Goal: Information Seeking & Learning: Check status

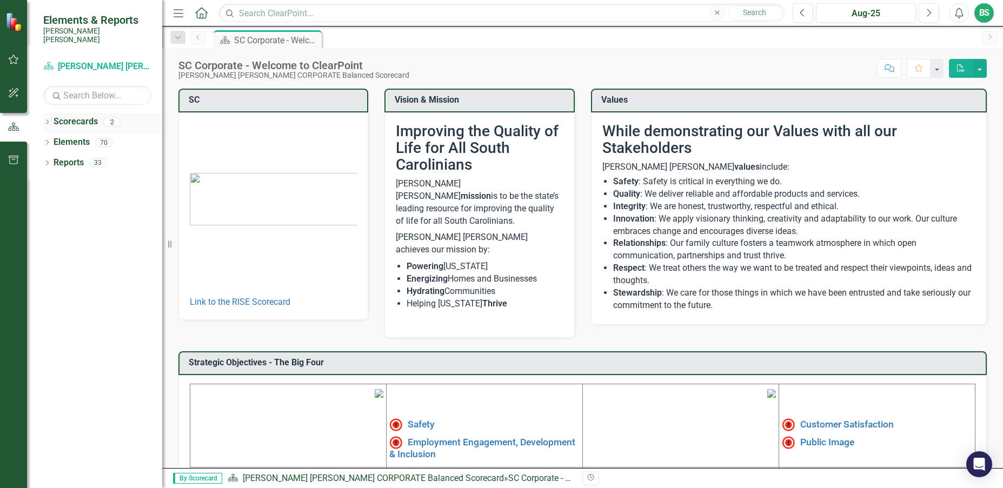
click at [44, 120] on icon "Dropdown" at bounding box center [47, 123] width 8 height 6
click at [89, 136] on link "[PERSON_NAME] [PERSON_NAME] CORPORATE Balanced Scorecard" at bounding box center [110, 142] width 103 height 12
click at [118, 158] on link "RISE: [PERSON_NAME] [PERSON_NAME] Recognizing Innovation, Safety and Excellence" at bounding box center [110, 163] width 103 height 12
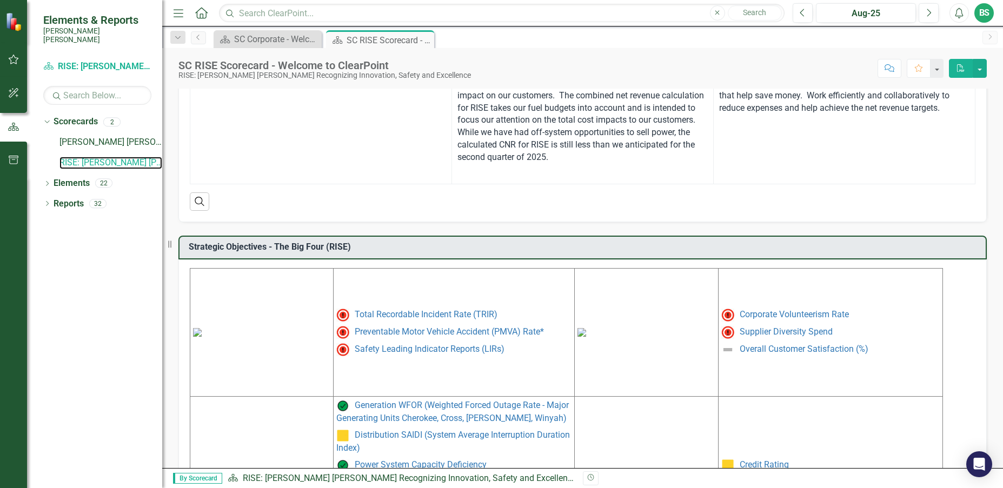
scroll to position [451, 0]
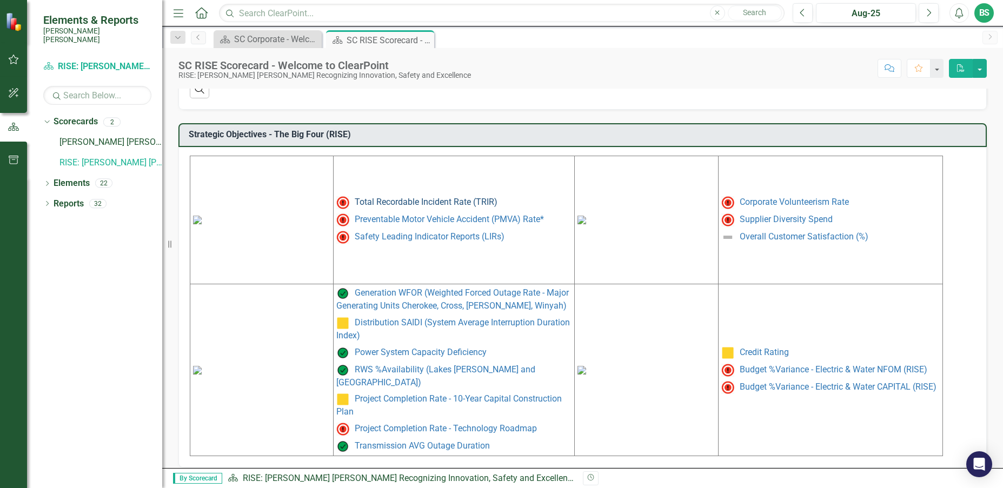
click at [417, 205] on link "Total Recordable Incident Rate (TRIR)" at bounding box center [426, 202] width 143 height 10
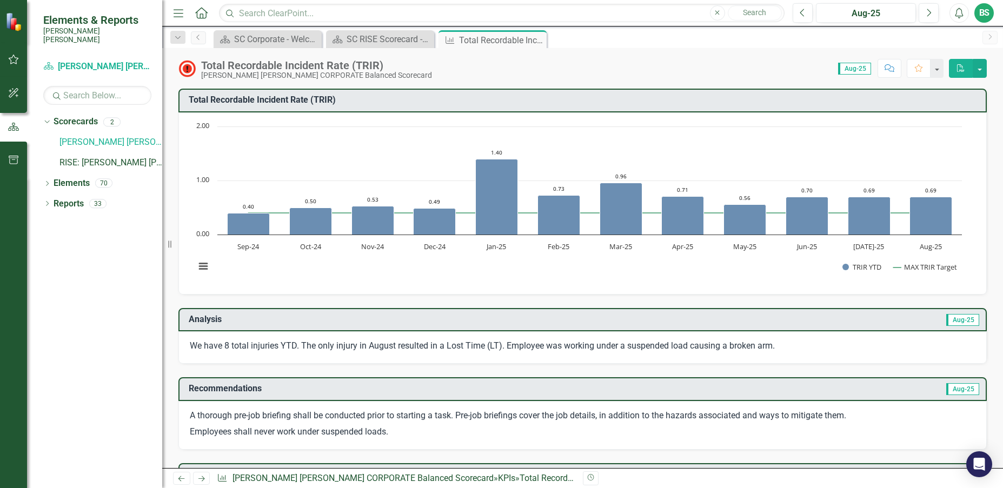
click at [0, 0] on div "Close" at bounding box center [0, 0] width 0 height 0
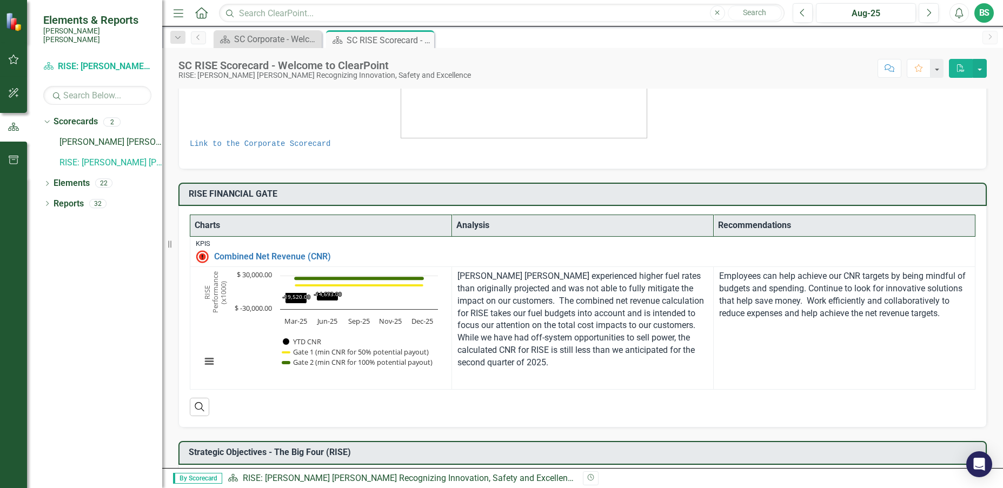
scroll to position [162, 0]
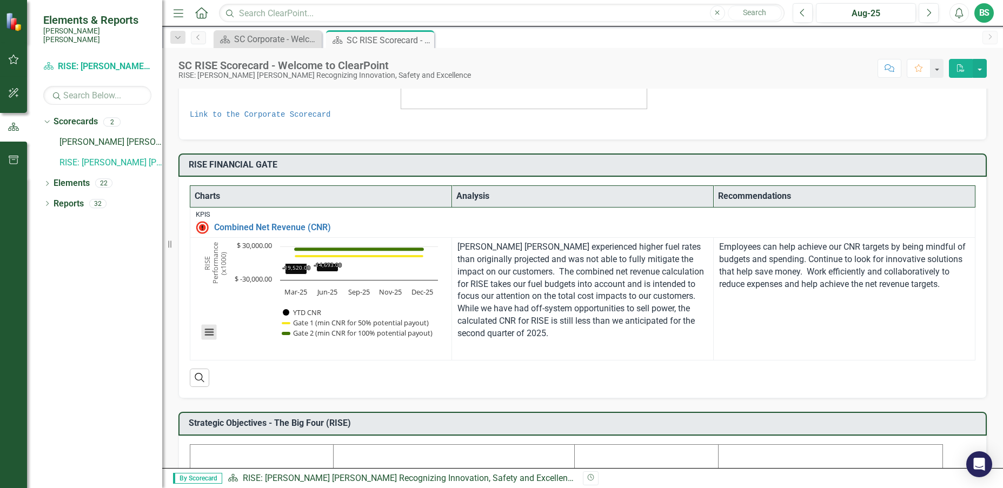
click at [211, 327] on button "View chart menu, Chart" at bounding box center [209, 332] width 15 height 15
click at [269, 227] on link "Combined Net Revenue (CNR)" at bounding box center [591, 228] width 755 height 10
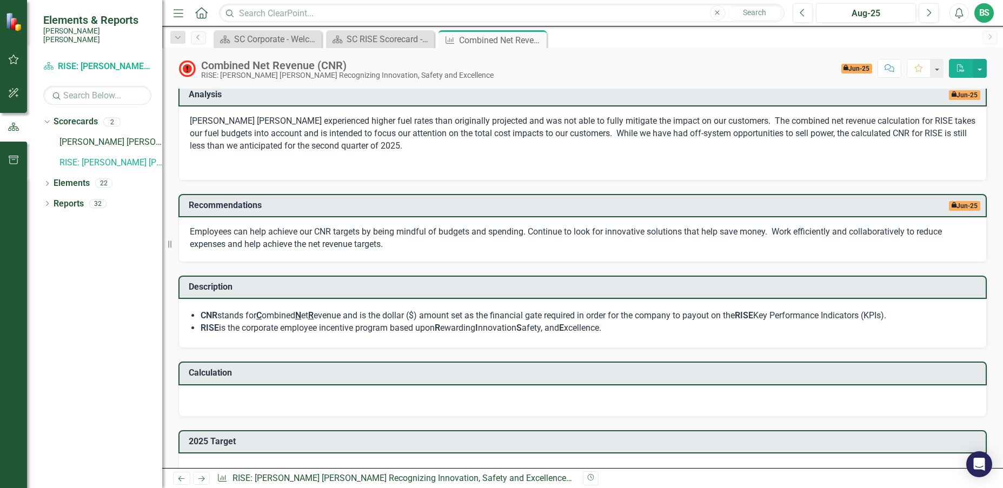
scroll to position [378, 0]
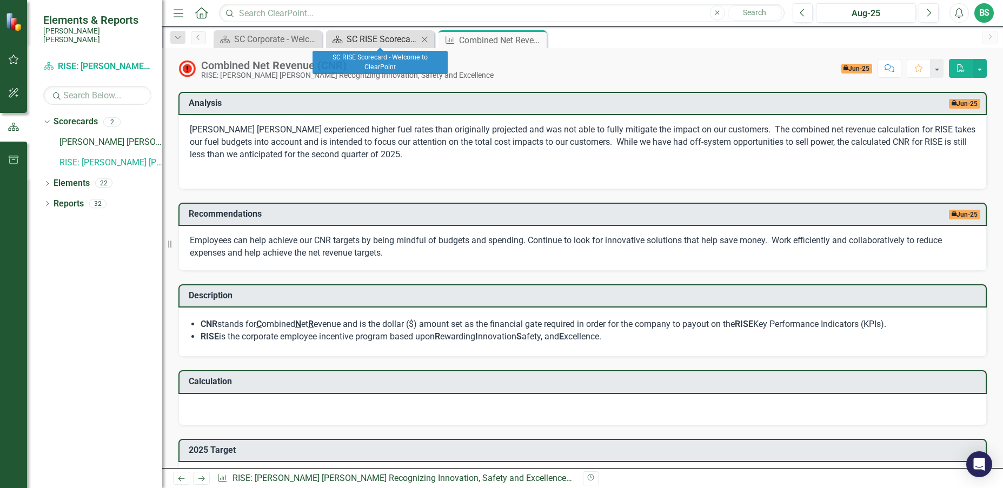
click at [361, 45] on div "SC RISE Scorecard - Welcome to ClearPoint" at bounding box center [382, 39] width 71 height 14
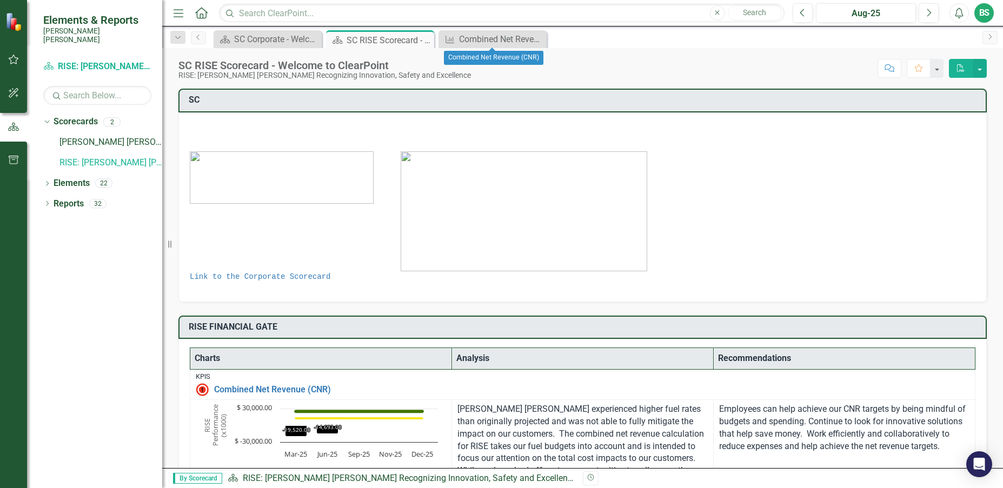
click at [0, 0] on icon "Close" at bounding box center [0, 0] width 0 height 0
click at [425, 40] on icon "Close" at bounding box center [423, 40] width 11 height 9
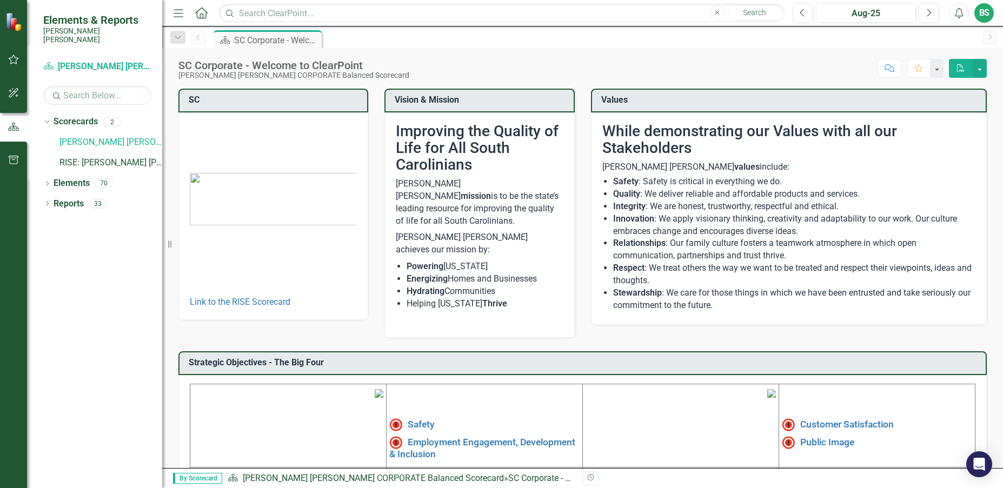
click at [700, 275] on li "Respect : We treat others the way we want to be treated and respect their viewp…" at bounding box center [794, 274] width 363 height 25
click at [50, 182] on icon "Dropdown" at bounding box center [47, 185] width 8 height 6
click at [45, 284] on icon "Dropdown" at bounding box center [47, 287] width 8 height 6
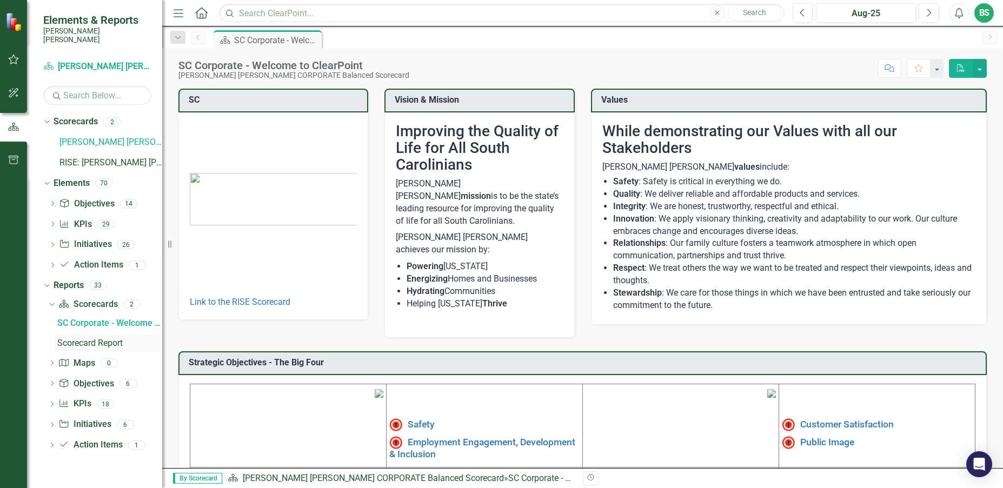
click at [71, 338] on div "Scorecard Report" at bounding box center [109, 343] width 105 height 10
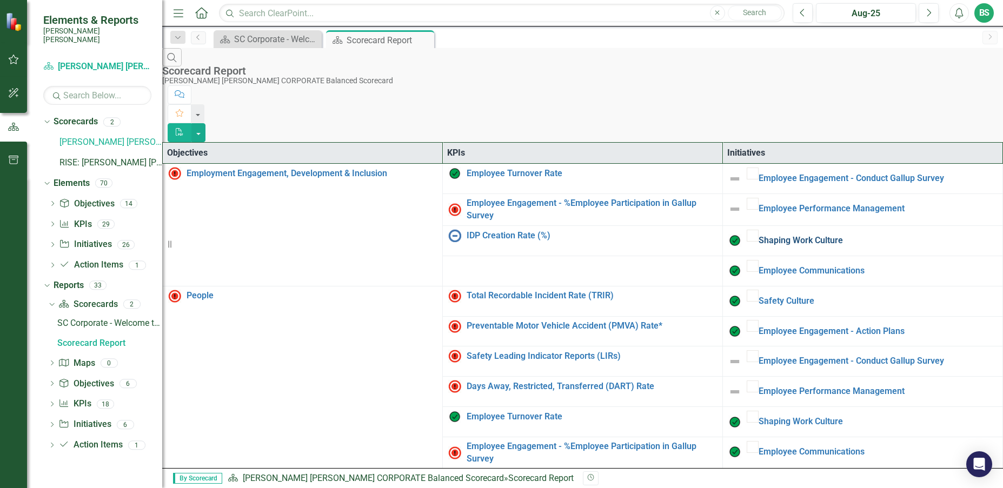
click at [787, 235] on link "Shaping Work Culture" at bounding box center [877, 241] width 238 height 12
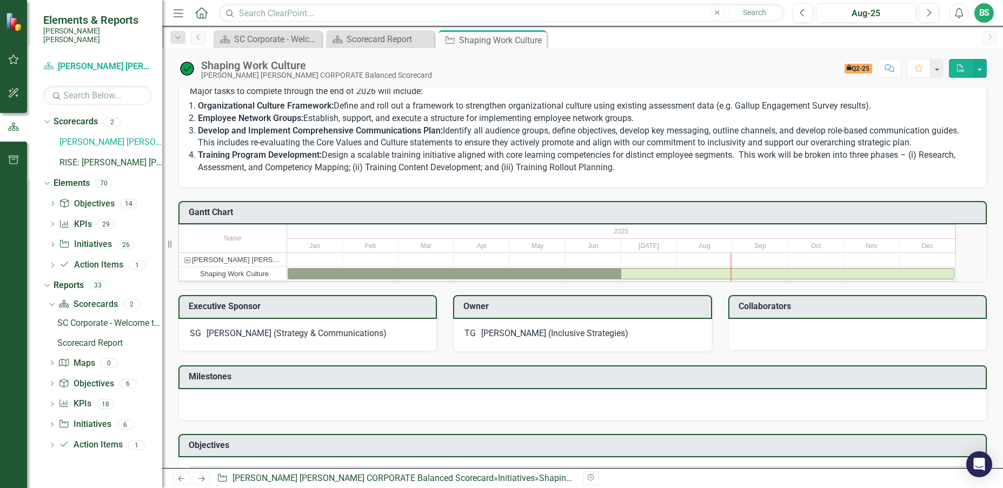
scroll to position [532, 0]
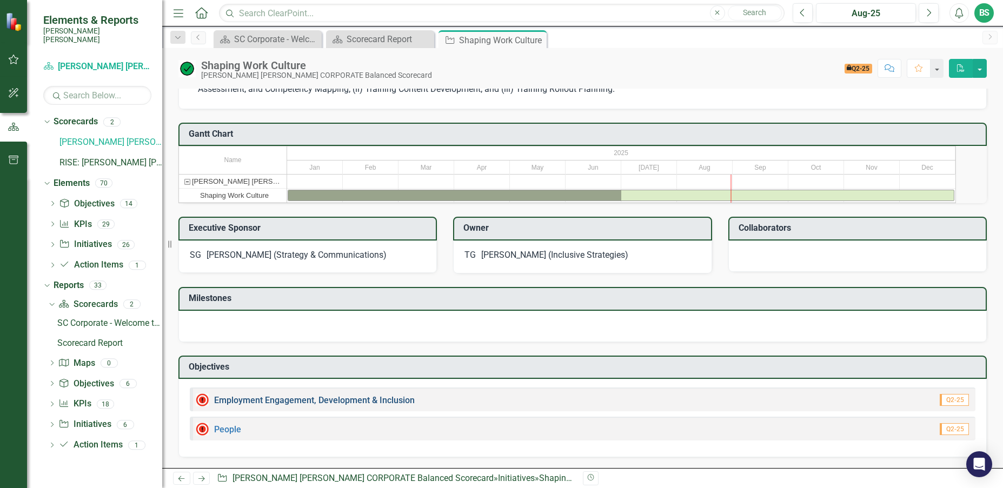
click at [311, 396] on link "Employment Engagement, Development & Inclusion" at bounding box center [314, 400] width 201 height 10
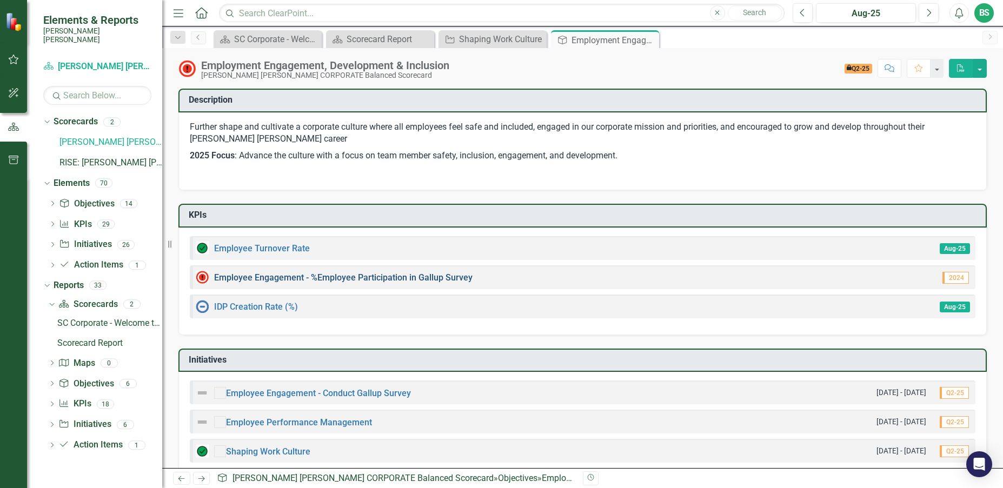
click at [346, 280] on link "Employee Engagement - %Employee Participation in Gallup Survey​" at bounding box center [343, 277] width 258 height 10
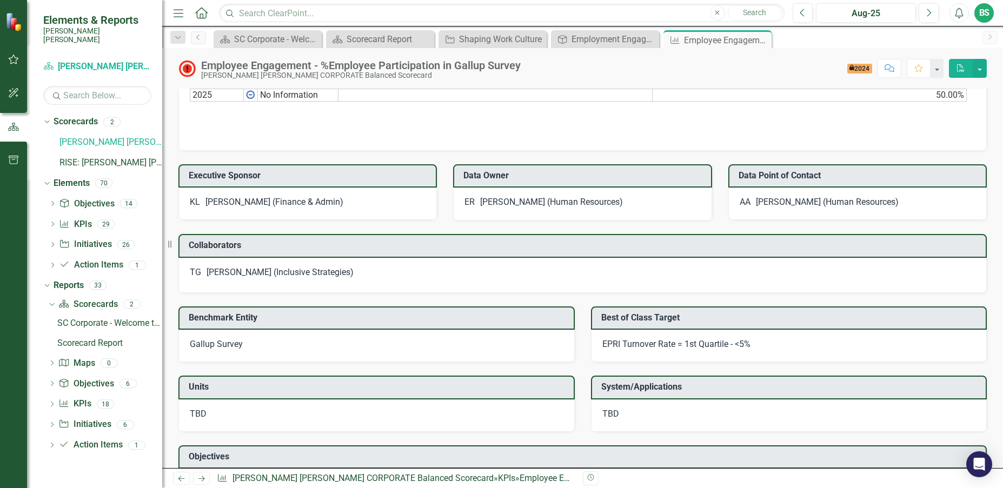
scroll to position [754, 0]
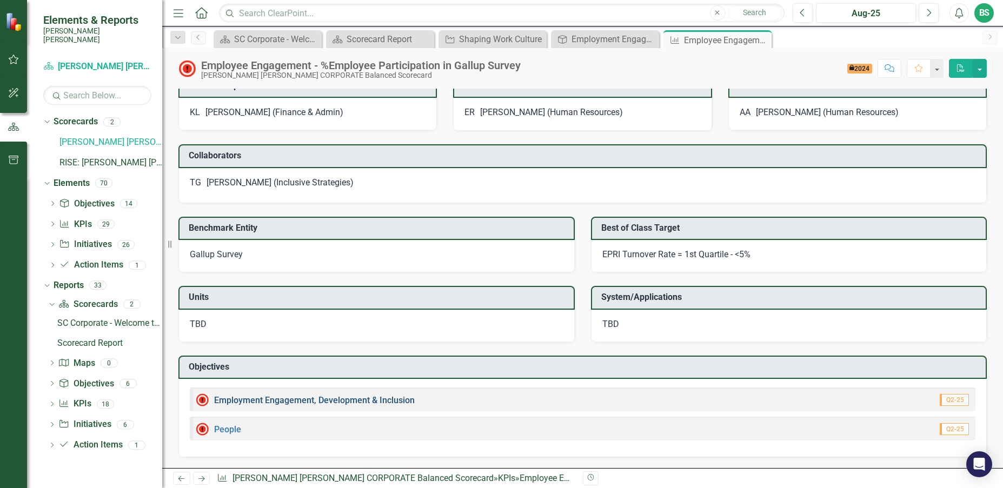
click at [375, 404] on link "Employment Engagement, Development & Inclusion" at bounding box center [314, 400] width 201 height 10
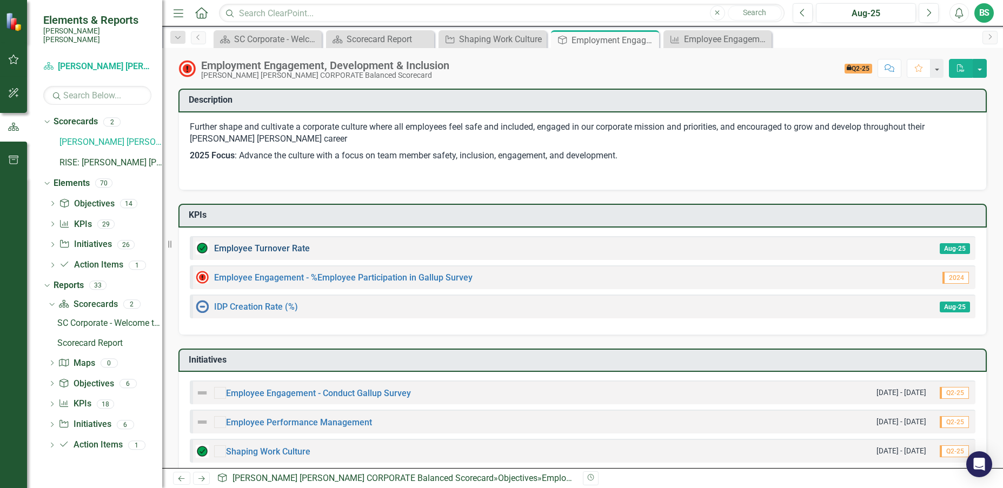
click at [253, 247] on link "Employee Turnover Rate​" at bounding box center [262, 248] width 96 height 10
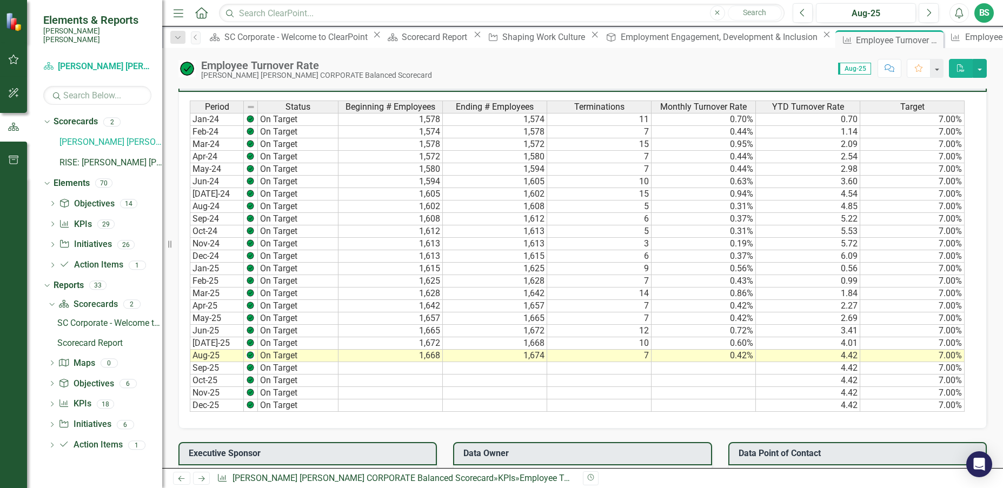
scroll to position [595, 0]
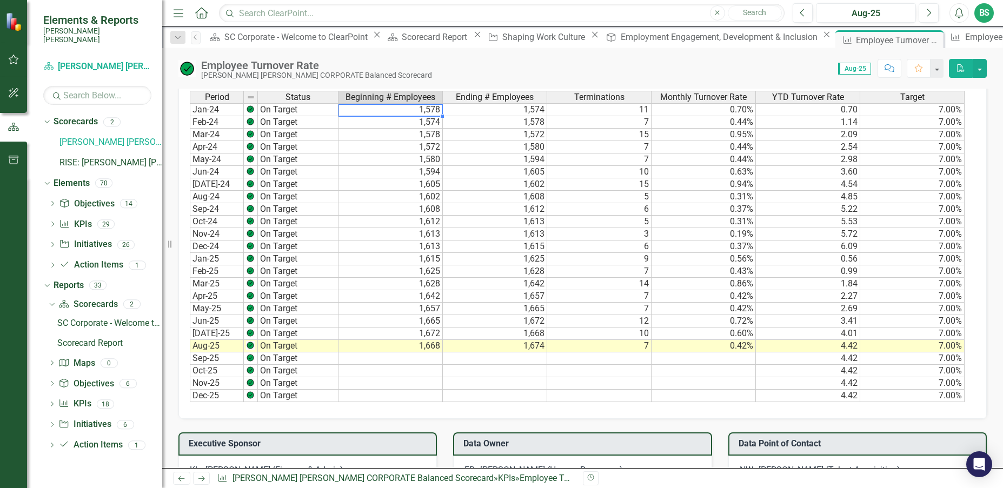
click at [429, 109] on td "1,578" at bounding box center [390, 109] width 104 height 13
click at [421, 347] on td "1,668" at bounding box center [390, 346] width 104 height 12
click at [70, 470] on div "Dropdown Scorecards 2 Santee [PERSON_NAME] CORPORATE Balanced Scorecard RISE: […" at bounding box center [94, 300] width 135 height 375
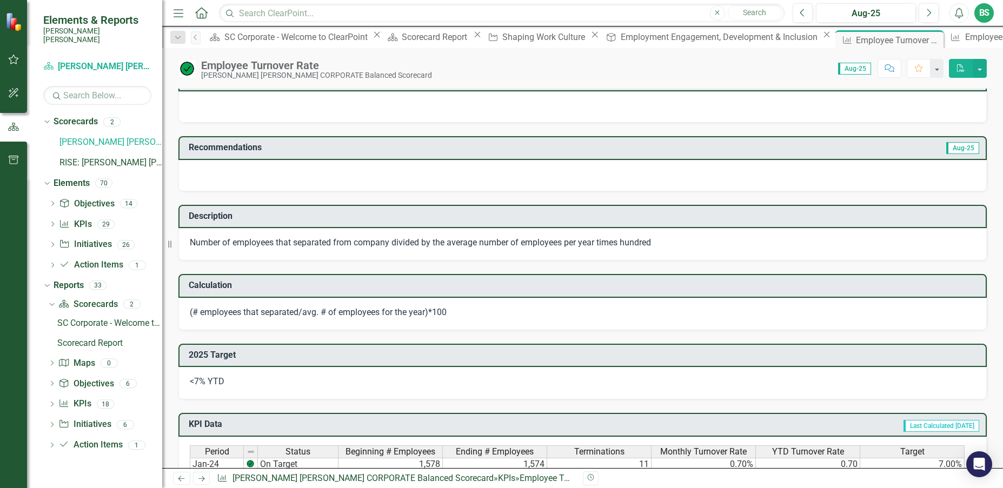
scroll to position [216, 0]
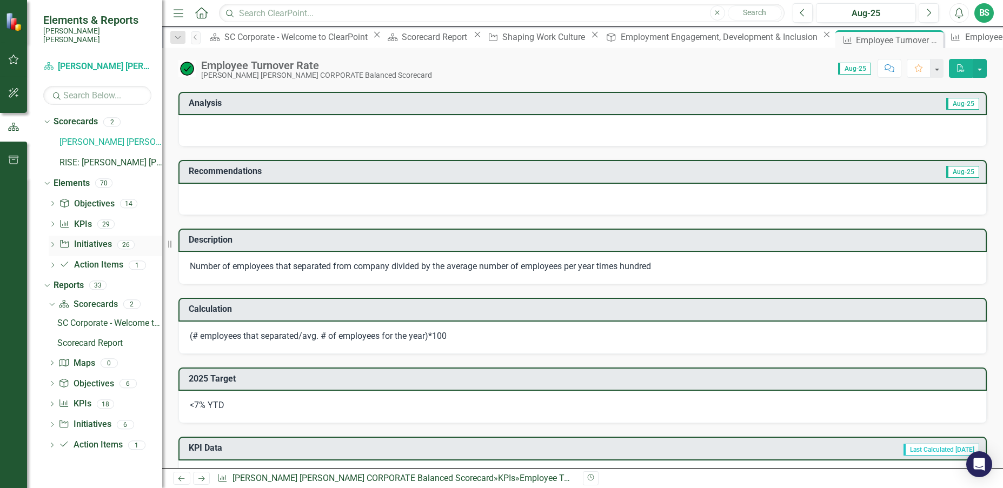
click at [54, 243] on icon "Dropdown" at bounding box center [53, 246] width 8 height 6
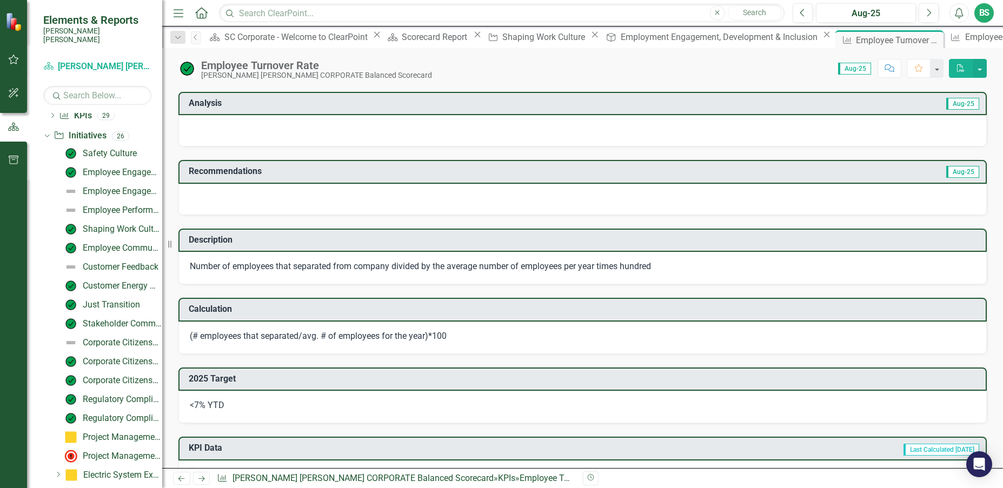
scroll to position [108, 0]
click at [119, 168] on div "Employee Engagement - Action Plans" at bounding box center [122, 173] width 79 height 10
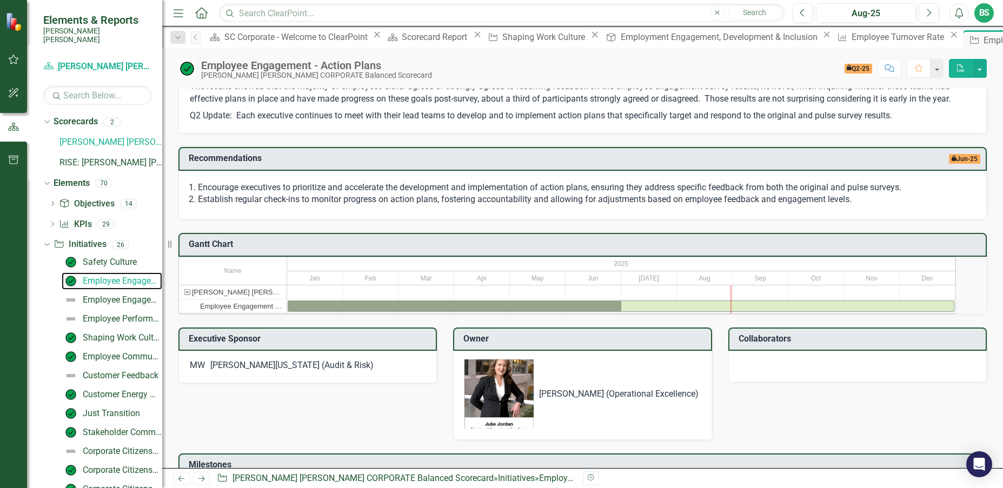
scroll to position [288, 0]
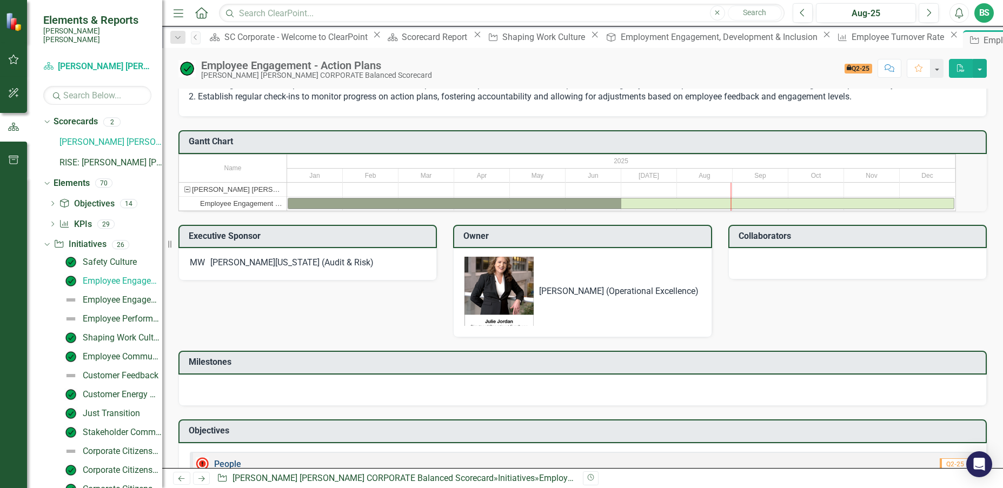
click at [231, 459] on link "People" at bounding box center [227, 464] width 27 height 10
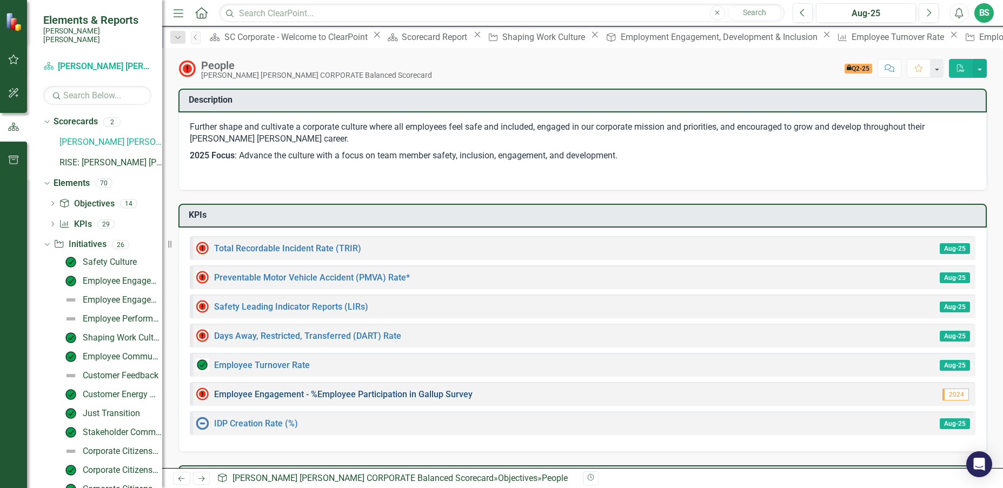
click at [414, 394] on link "Employee Engagement - %Employee Participation in Gallup Survey​" at bounding box center [343, 394] width 258 height 10
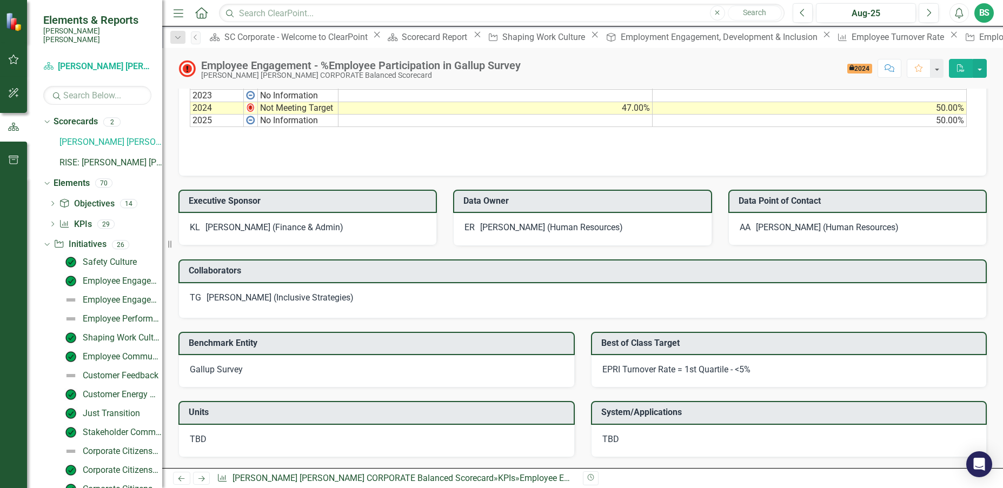
scroll to position [754, 0]
